Goal: Communication & Community: Answer question/provide support

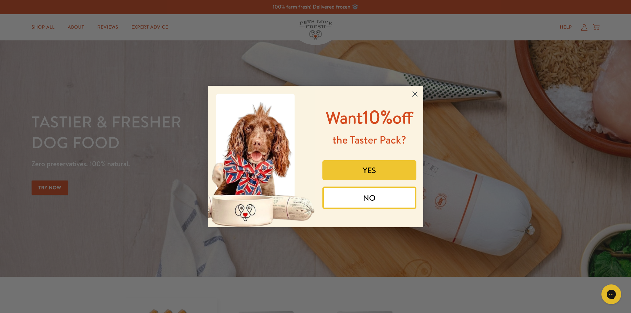
drag, startPoint x: 414, startPoint y: 95, endPoint x: 588, endPoint y: 39, distance: 182.6
click at [420, 94] on circle "Close dialog" at bounding box center [414, 94] width 11 height 11
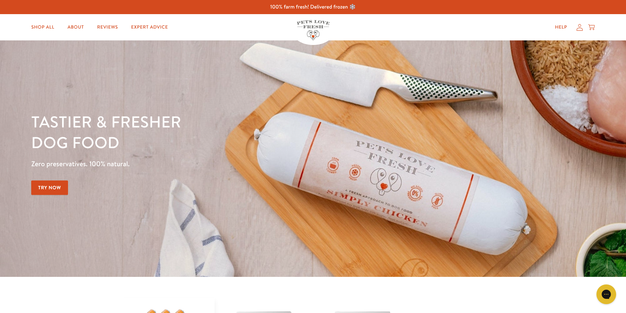
click at [579, 27] on icon at bounding box center [579, 27] width 6 height 7
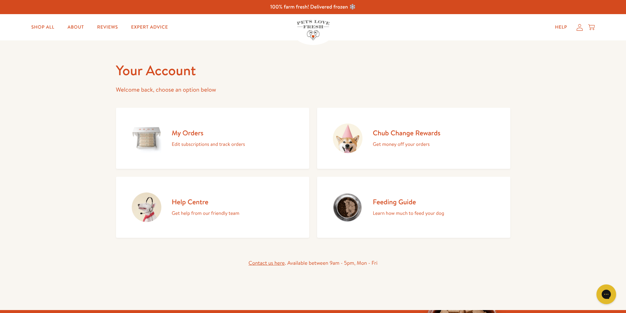
click at [187, 130] on h2 "My Orders" at bounding box center [208, 132] width 73 height 9
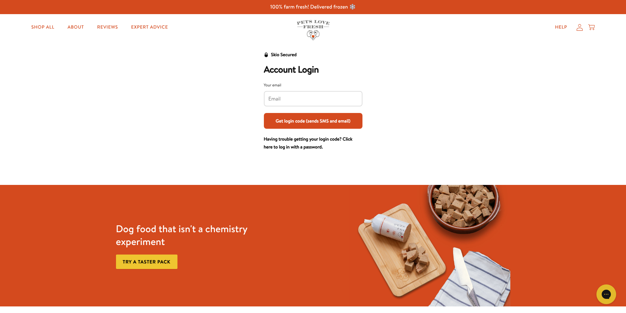
click at [242, 214] on div "Dog food that isn't a chemistry experiment Try a taster pack" at bounding box center [196, 246] width 167 height 68
click at [294, 99] on input "Your email" at bounding box center [312, 98] width 89 height 7
type input "[EMAIL_ADDRESS][DOMAIN_NAME]"
click at [303, 119] on button "Get login code (sends SMS and email)" at bounding box center [313, 121] width 99 height 16
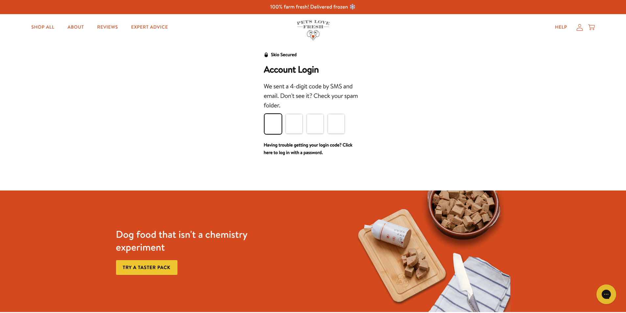
type input "8"
type input "3"
type input "8"
type input "1"
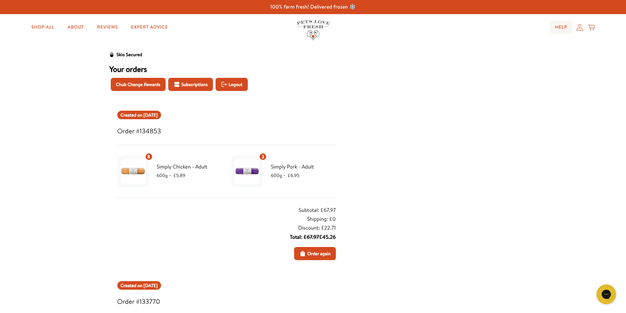
click at [567, 25] on link "Help" at bounding box center [561, 27] width 23 height 13
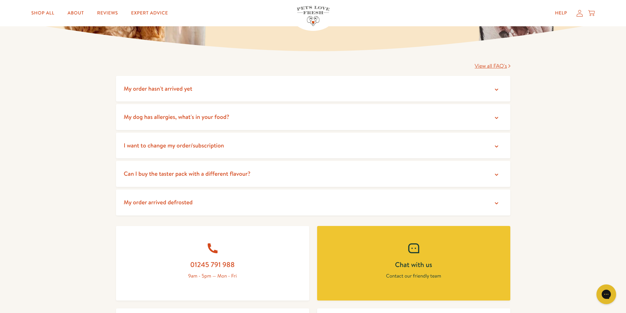
scroll to position [99, 0]
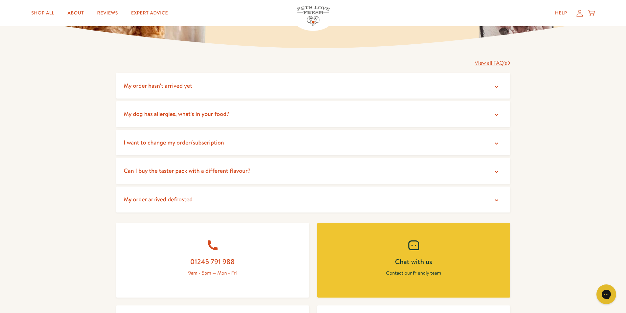
click at [497, 201] on icon at bounding box center [496, 200] width 7 height 7
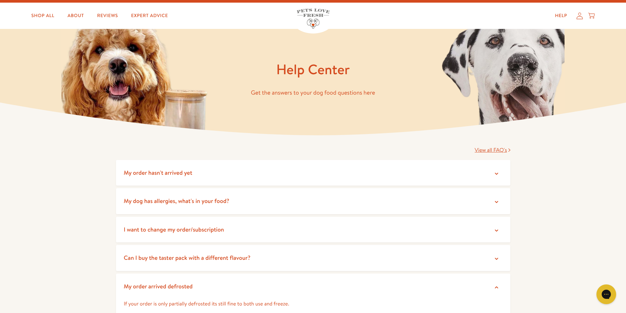
scroll to position [0, 0]
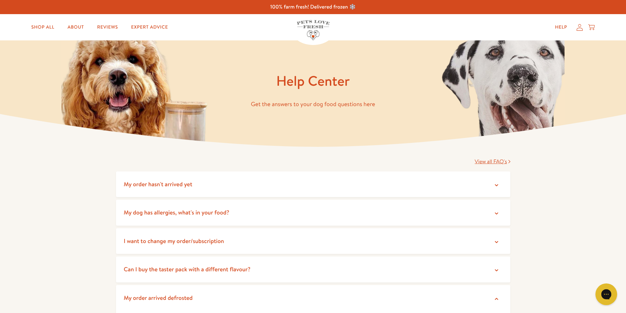
click at [606, 290] on div "Gorgias live chat" at bounding box center [606, 294] width 14 height 14
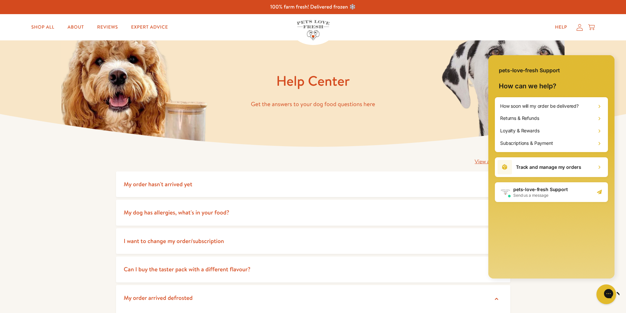
click at [562, 250] on div "How soon will my order be delivered? Returns & Refunds Loyalty & Rewards Subscr…" at bounding box center [551, 187] width 126 height 181
click at [527, 189] on h2 "pets-love-fresh Support" at bounding box center [540, 189] width 55 height 7
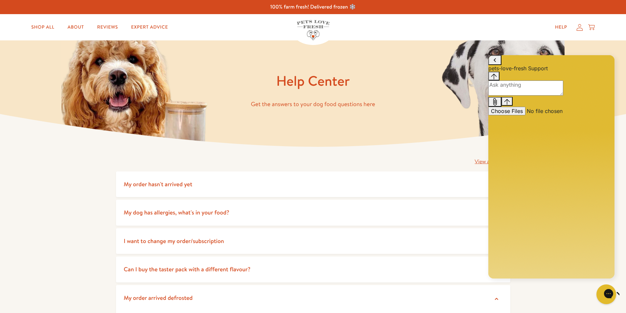
click at [499, 96] on textarea "live chat message input" at bounding box center [525, 87] width 75 height 15
type textarea "my order has arrived completely thawed out"
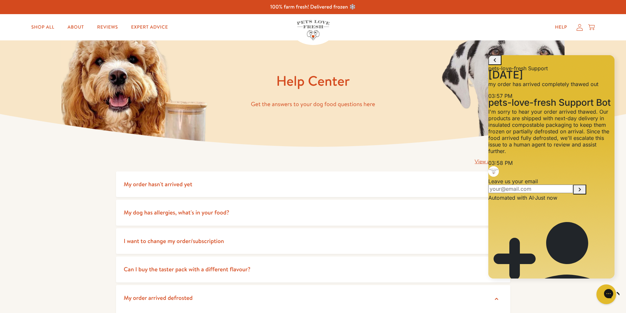
scroll to position [29, 0]
click at [523, 193] on input "Leave us your email" at bounding box center [530, 189] width 85 height 9
type input "[EMAIL_ADDRESS][DOMAIN_NAME]"
click at [573, 185] on button "Submit Leave us your email" at bounding box center [579, 190] width 13 height 10
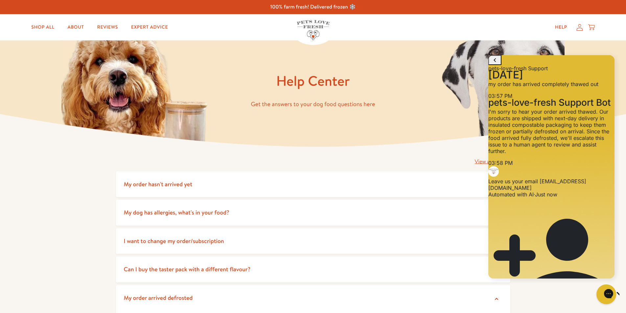
click at [230, 29] on div "Shop All About Reviews Expert Advice My account Shop All About Reviews Expert A…" at bounding box center [313, 27] width 626 height 26
click at [254, 72] on h1 "Help Center" at bounding box center [313, 81] width 394 height 18
click at [194, 40] on div "Shop All About Reviews Expert Advice My account Shop All About Reviews Expert A…" at bounding box center [312, 27] width 563 height 26
click at [578, 28] on icon at bounding box center [579, 27] width 7 height 7
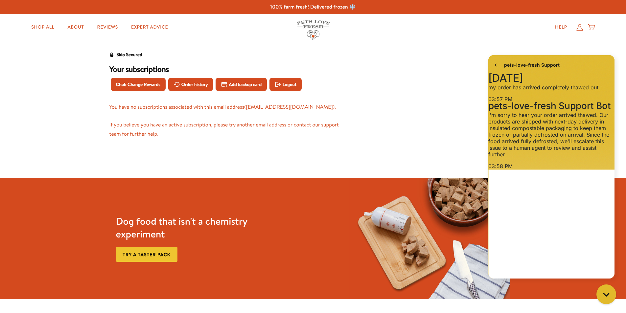
scroll to position [25, 0]
click at [193, 87] on span "Order history" at bounding box center [194, 84] width 27 height 7
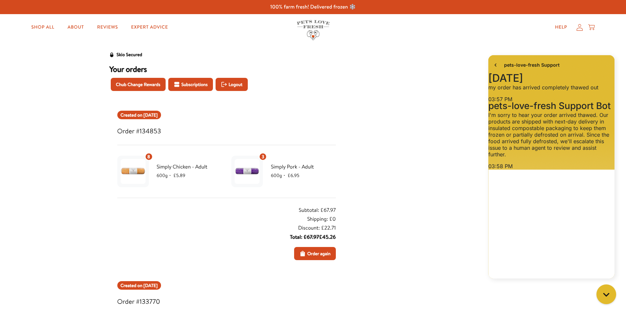
scroll to position [300, 0]
type textarea "It has completely thawed I have cut through one to test it"
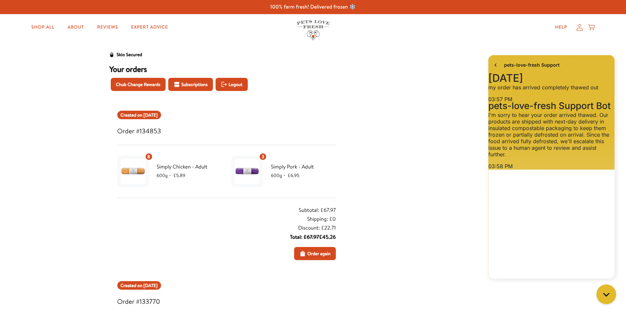
type textarea "[PERSON_NAME] spoke to you this morning please could you help me?"
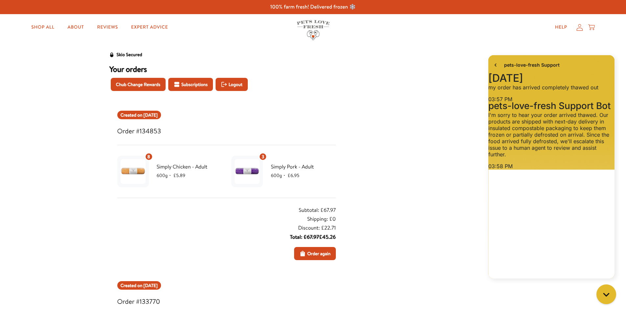
type textarea "[PERSON_NAME] there were no ice packs in the order at all. I tested every chub …"
drag, startPoint x: 505, startPoint y: 263, endPoint x: 617, endPoint y: 270, distance: 112.2
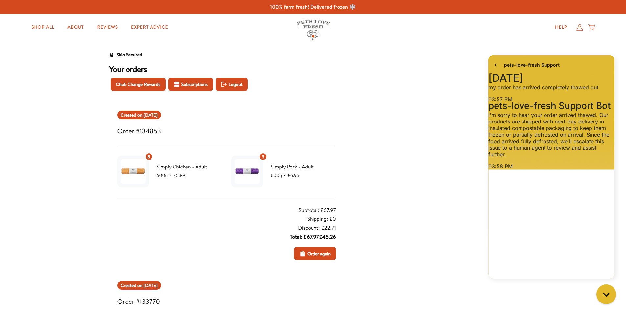
drag, startPoint x: 584, startPoint y: 265, endPoint x: 608, endPoint y: 273, distance: 25.6
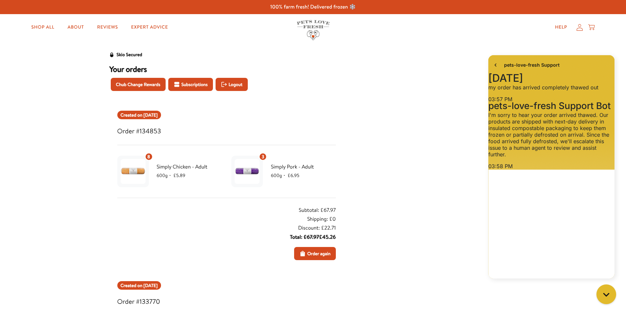
drag, startPoint x: 524, startPoint y: 267, endPoint x: 548, endPoint y: 269, distance: 24.4
type textarea "I have taken a photo on my phone but don't know how to transfer it to this mess…"
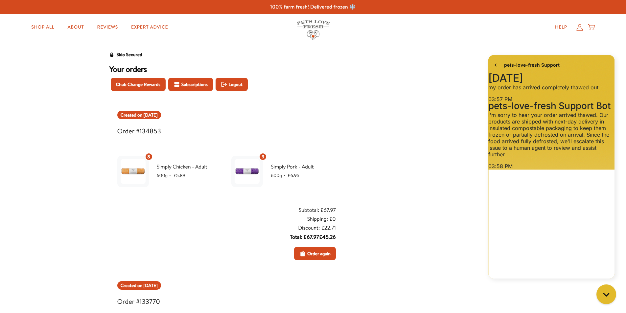
drag, startPoint x: 500, startPoint y: 264, endPoint x: 526, endPoint y: 269, distance: 26.5
type textarea "Thanks for sorting this out, I feel the blame is with the delivery company thou…"
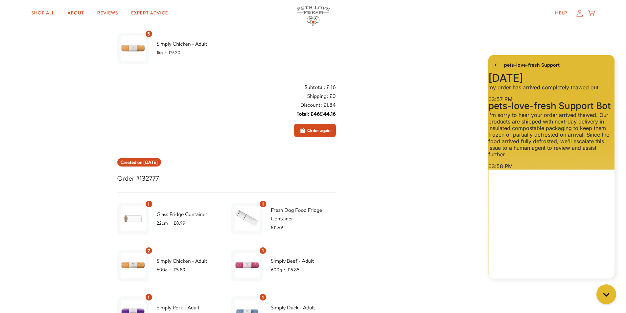
scroll to position [296, 0]
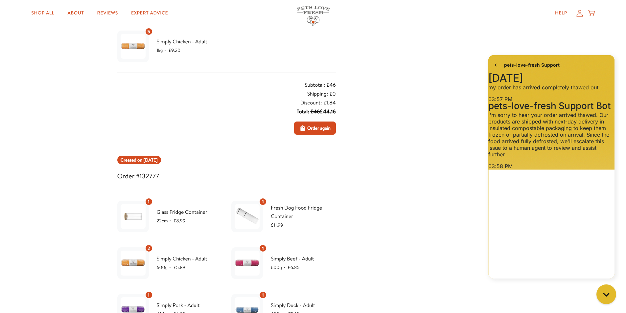
drag, startPoint x: 611, startPoint y: 233, endPoint x: 1023, endPoint y: 339, distance: 425.2
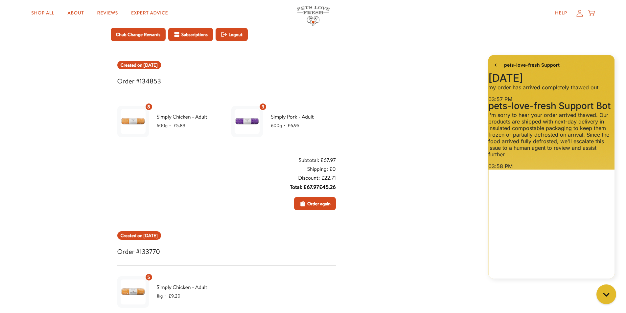
scroll to position [0, 0]
